Goal: Task Accomplishment & Management: Manage account settings

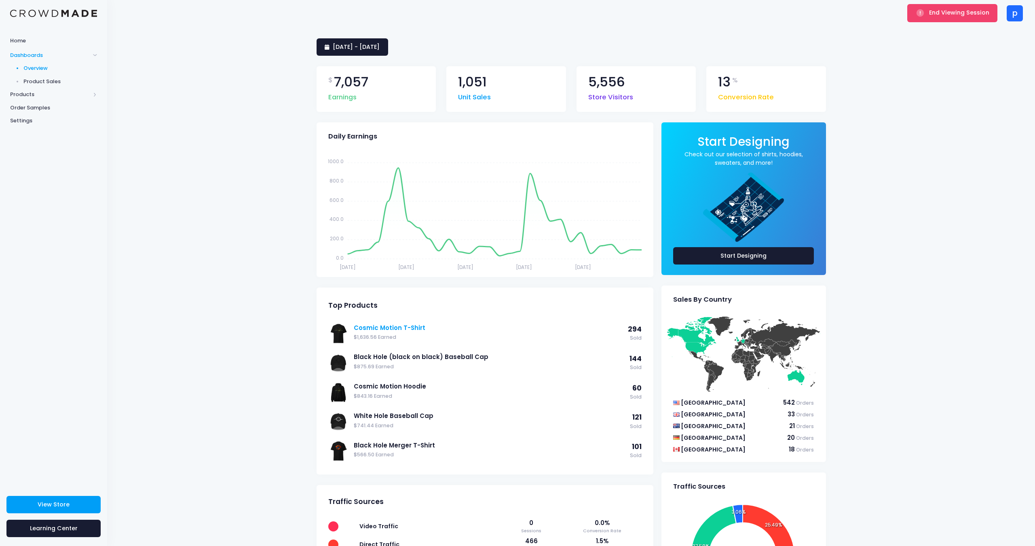
click at [376, 325] on link "Cosmic Motion T-Shirt" at bounding box center [489, 328] width 270 height 9
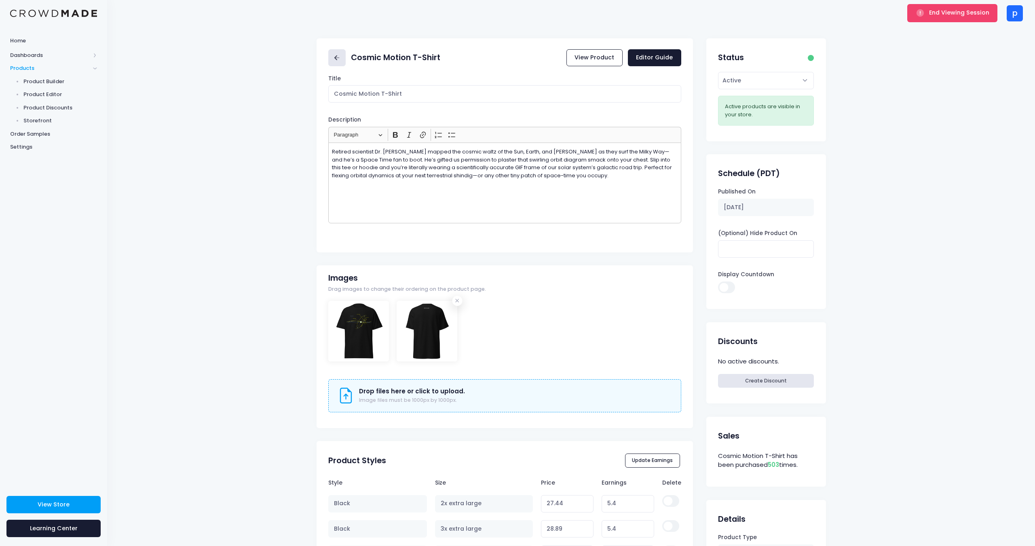
click at [338, 61] on icon at bounding box center [336, 57] width 9 height 9
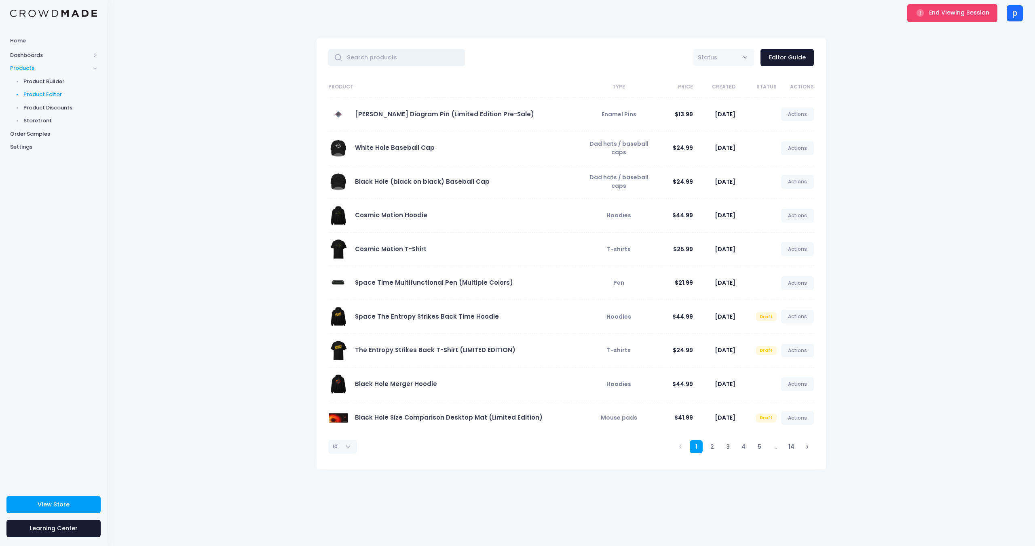
click at [345, 59] on input "text" at bounding box center [396, 57] width 137 height 17
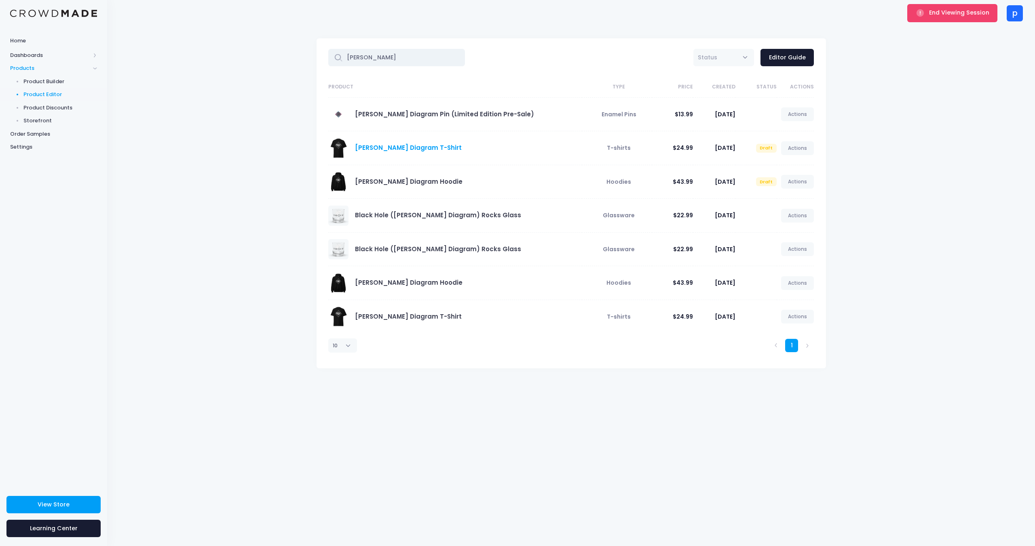
type input "penrose"
click at [409, 151] on link "Penrose Diagram T-Shirt" at bounding box center [408, 147] width 107 height 8
click at [387, 317] on link "[PERSON_NAME] Diagram T-Shirt" at bounding box center [408, 316] width 107 height 8
click at [380, 180] on link "Penrose Diagram Hoodie" at bounding box center [409, 181] width 108 height 8
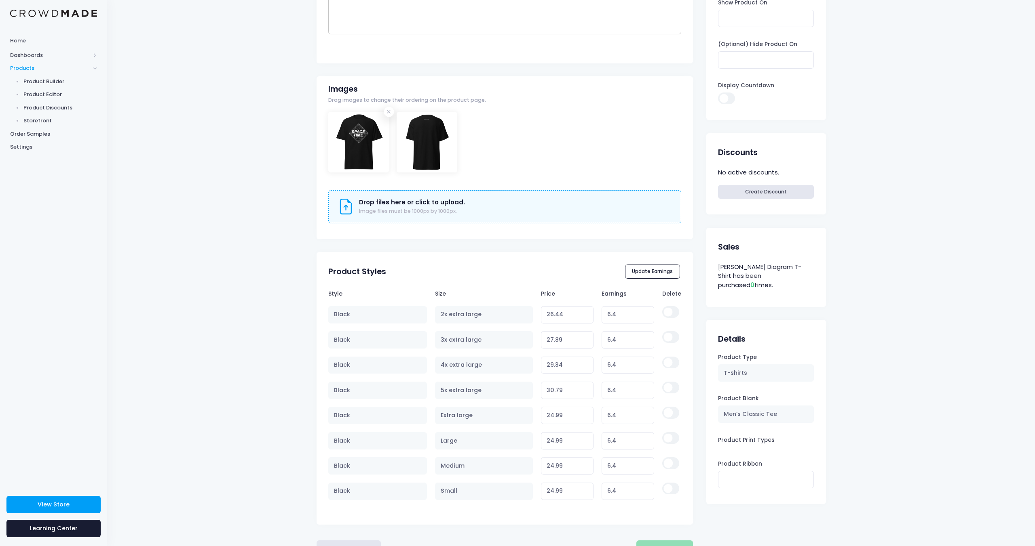
scroll to position [222, 0]
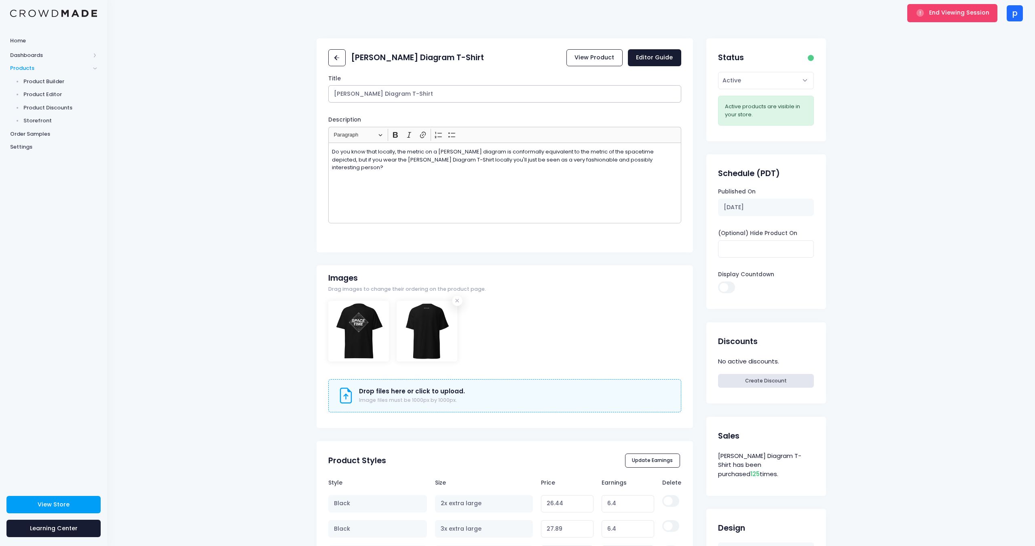
click at [441, 99] on input "[PERSON_NAME] Diagram T-Shirt" at bounding box center [504, 93] width 353 height 17
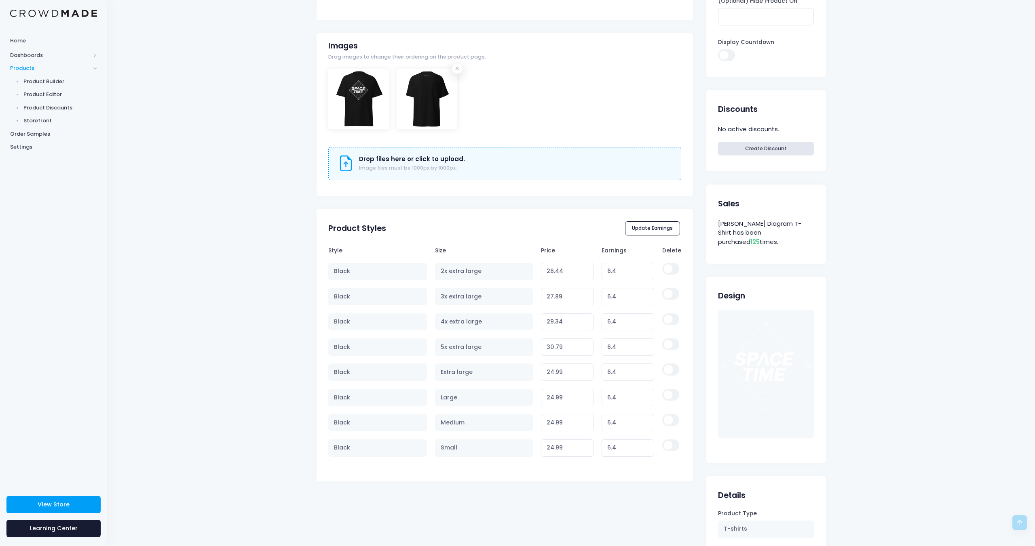
scroll to position [232, 0]
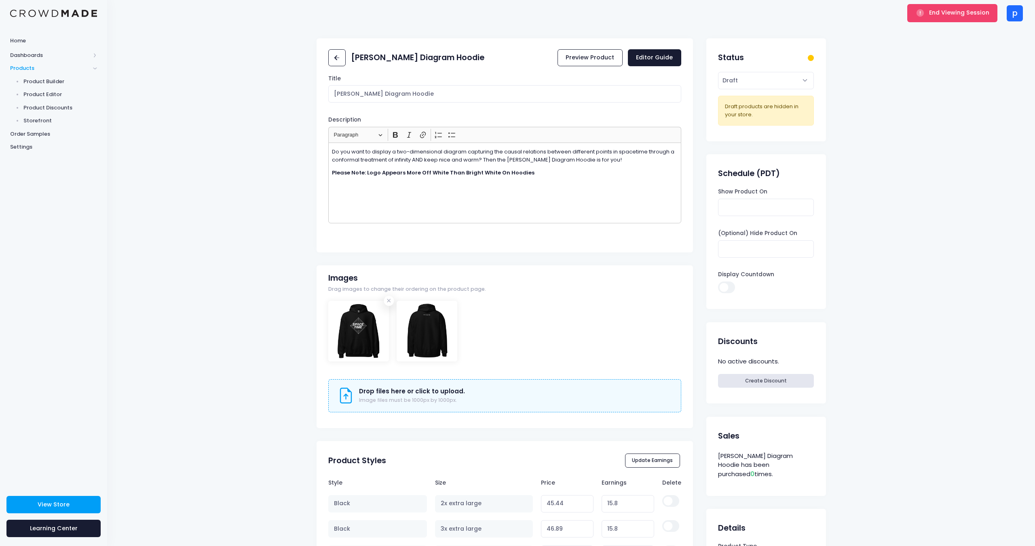
click at [428, 56] on h2 "[PERSON_NAME] Diagram Hoodie" at bounding box center [417, 57] width 133 height 9
copy div "[PERSON_NAME] Diagram Hoodie Preview Product Editor Guide"
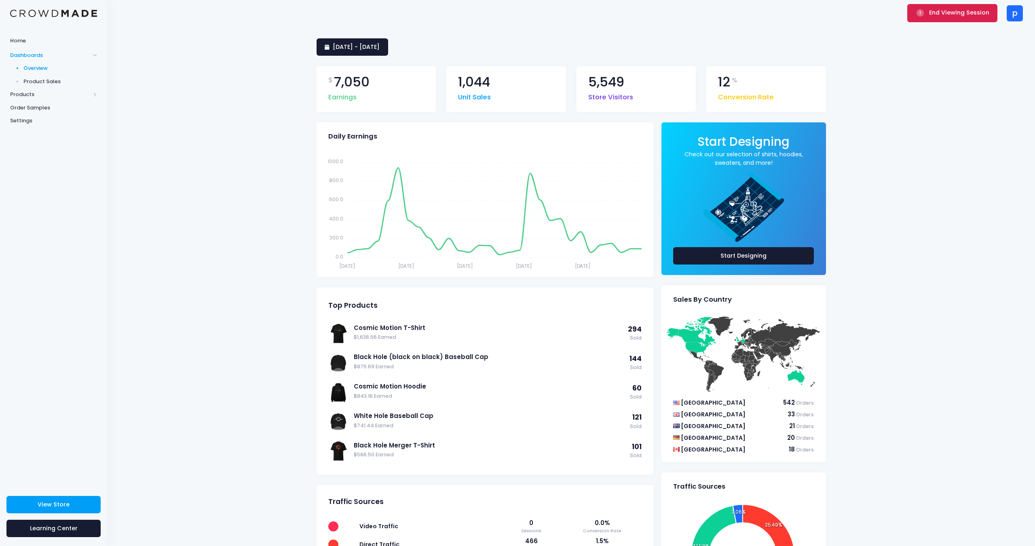
click at [938, 16] on span "End Viewing Session" at bounding box center [959, 12] width 60 height 8
